Goal: Find specific page/section: Find specific page/section

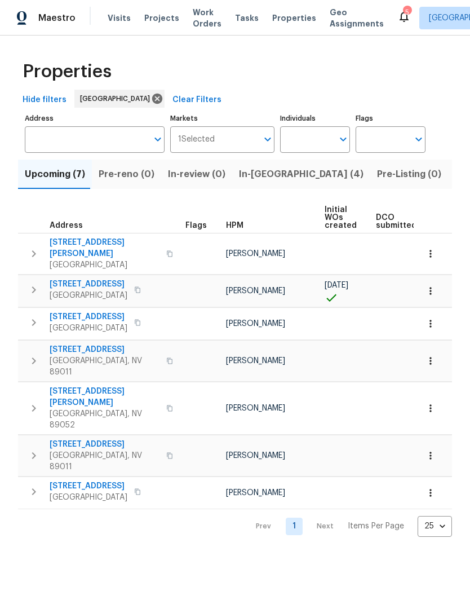
click at [239, 174] on span "In-[GEOGRAPHIC_DATA] (4)" at bounding box center [301, 174] width 125 height 16
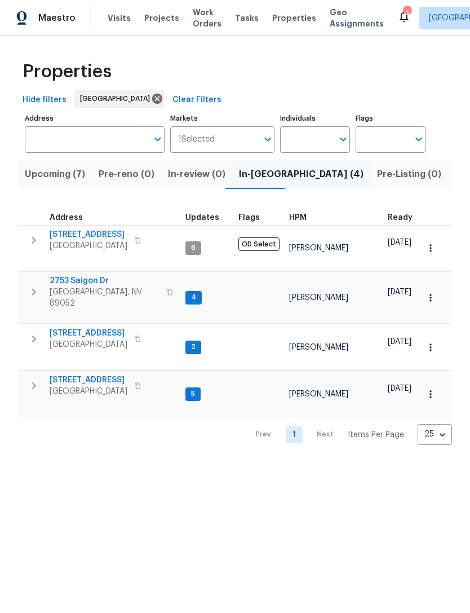
click at [377, 173] on span "Pre-Listing (0)" at bounding box center [409, 174] width 64 height 16
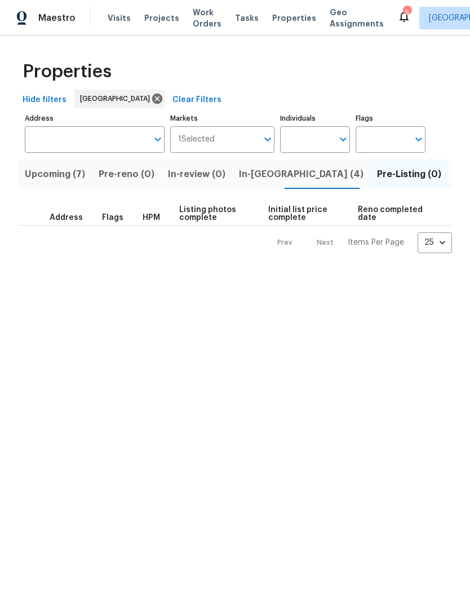
click at [455, 176] on span "Listed (30)" at bounding box center [479, 174] width 49 height 16
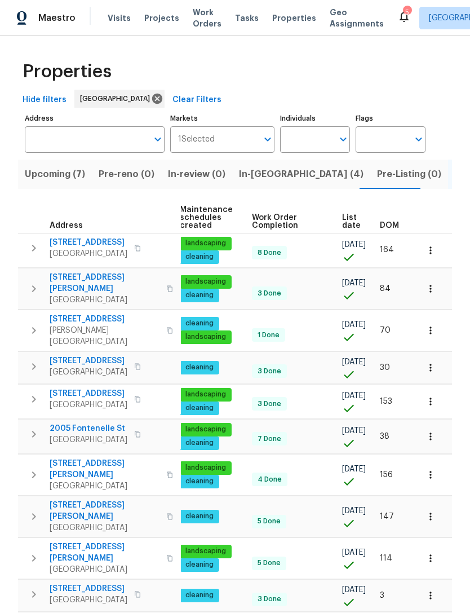
scroll to position [0, 145]
click at [342, 221] on span "List date" at bounding box center [351, 222] width 19 height 16
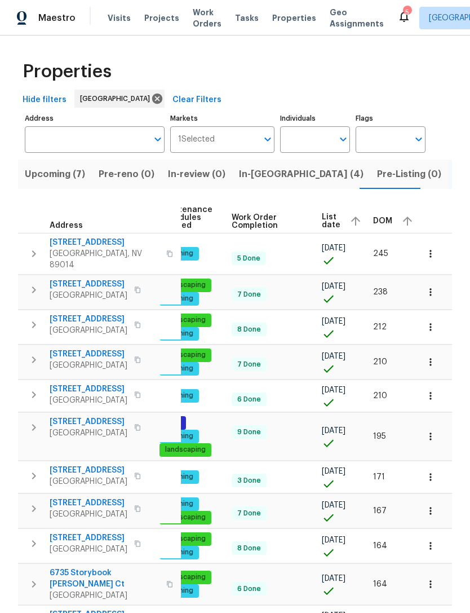
scroll to position [0, 165]
click at [329, 216] on span "List date" at bounding box center [331, 221] width 19 height 16
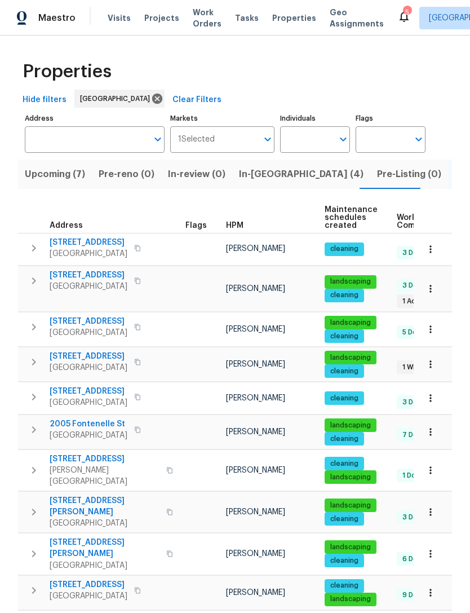
click at [65, 248] on span "[STREET_ADDRESS]" at bounding box center [89, 242] width 78 height 11
